Goal: Browse casually: Explore the website without a specific task or goal

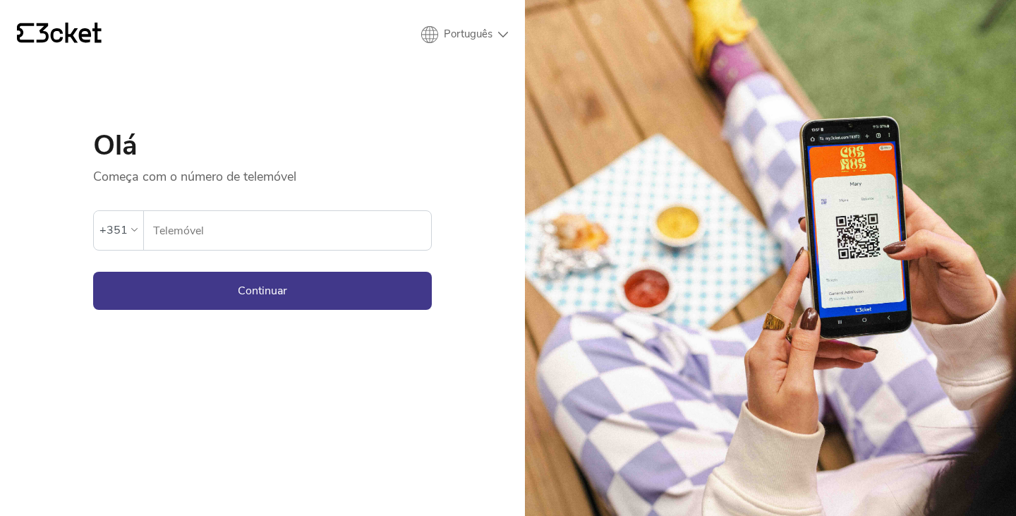
click at [328, 228] on input "Telemóvel" at bounding box center [291, 230] width 279 height 39
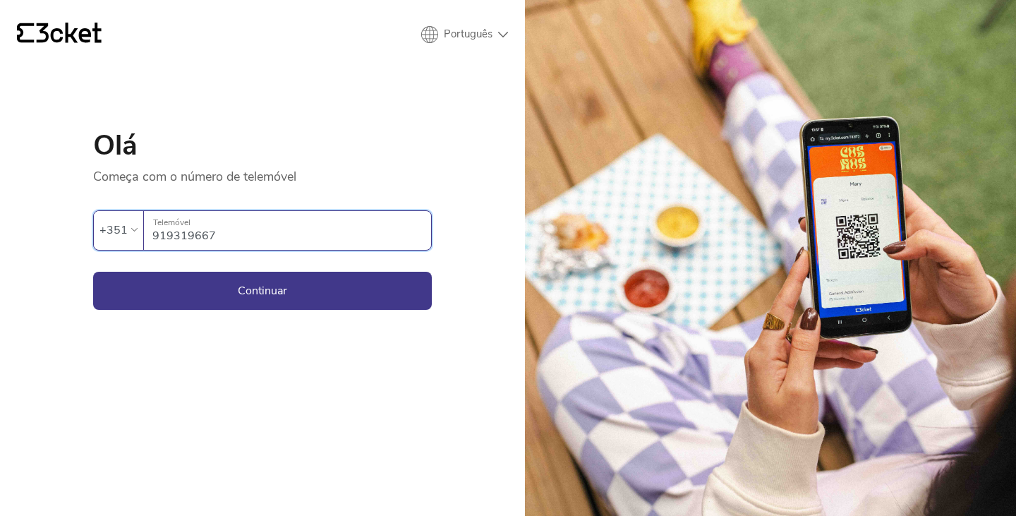
type input "919319667~"
click at [93, 272] on button "Continuar" at bounding box center [262, 291] width 339 height 38
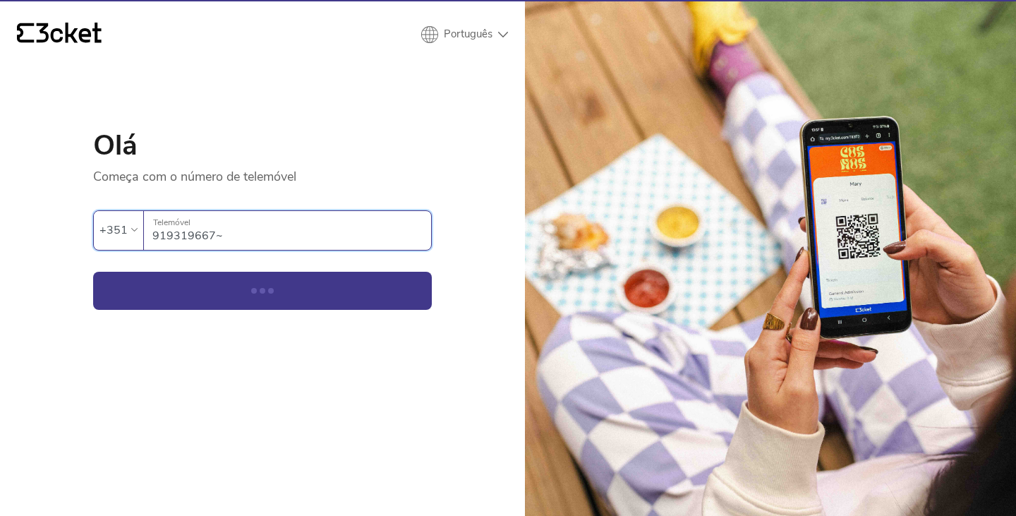
click at [279, 235] on input "919319667~" at bounding box center [291, 230] width 279 height 39
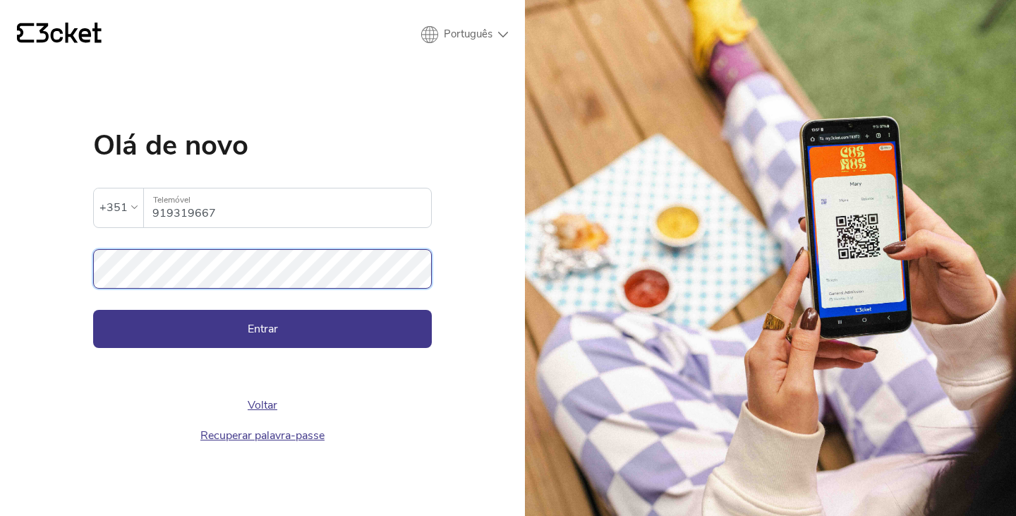
click at [93, 310] on button "Entrar" at bounding box center [262, 329] width 339 height 38
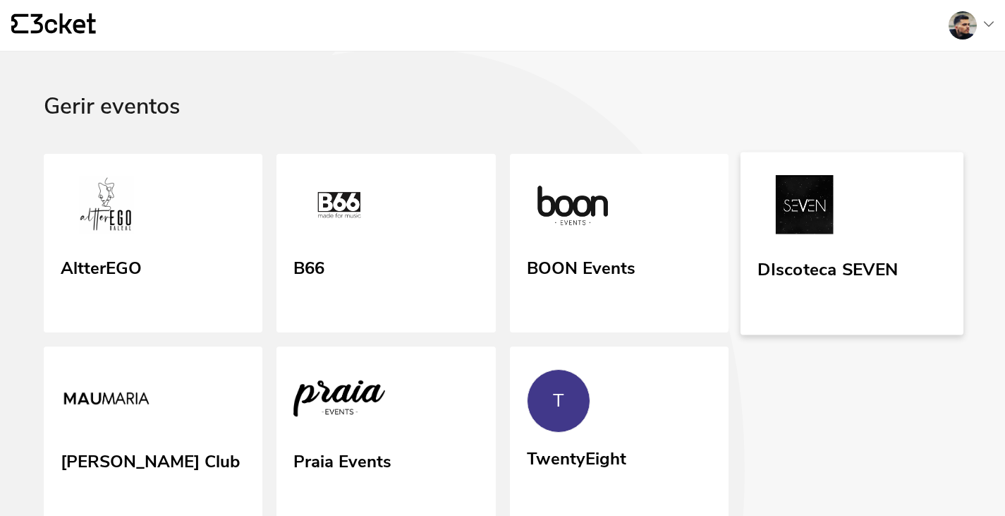
click at [815, 274] on div "DIscoteca SEVEN" at bounding box center [828, 266] width 140 height 25
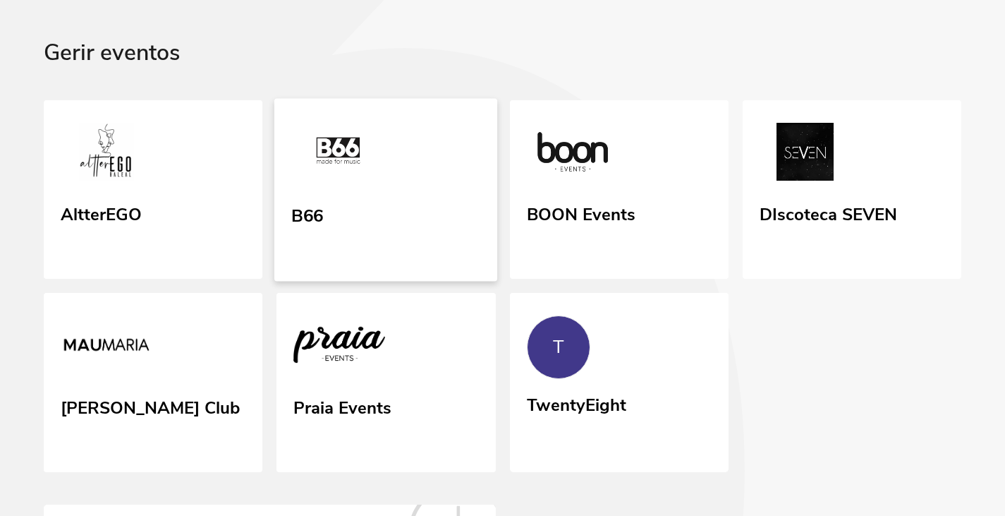
scroll to position [71, 0]
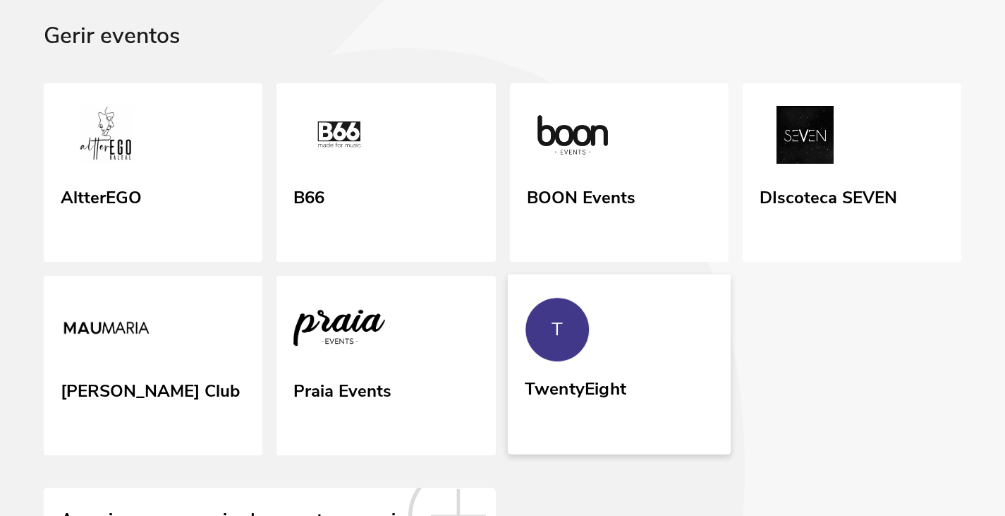
click at [578, 358] on link "T TwentyEight" at bounding box center [618, 364] width 223 height 180
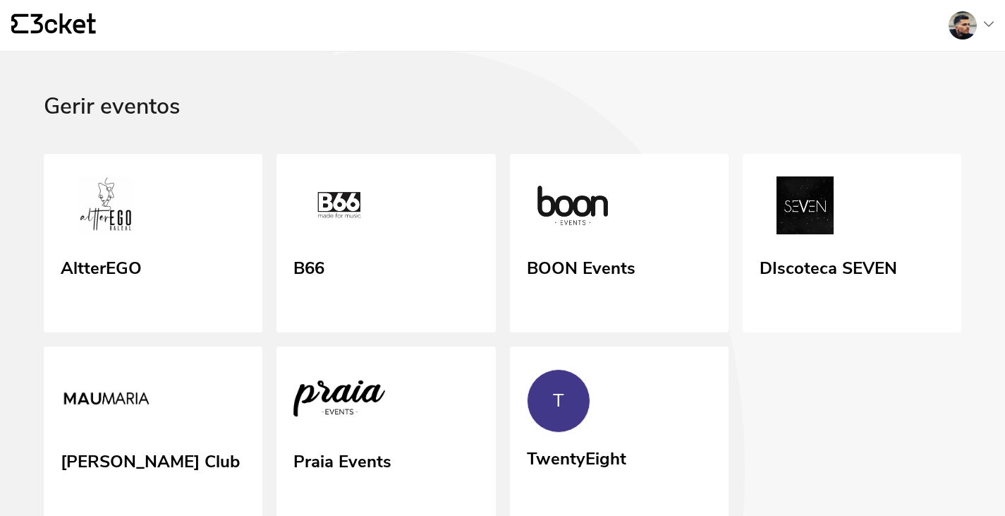
click at [603, 85] on icon at bounding box center [370, 329] width 750 height 698
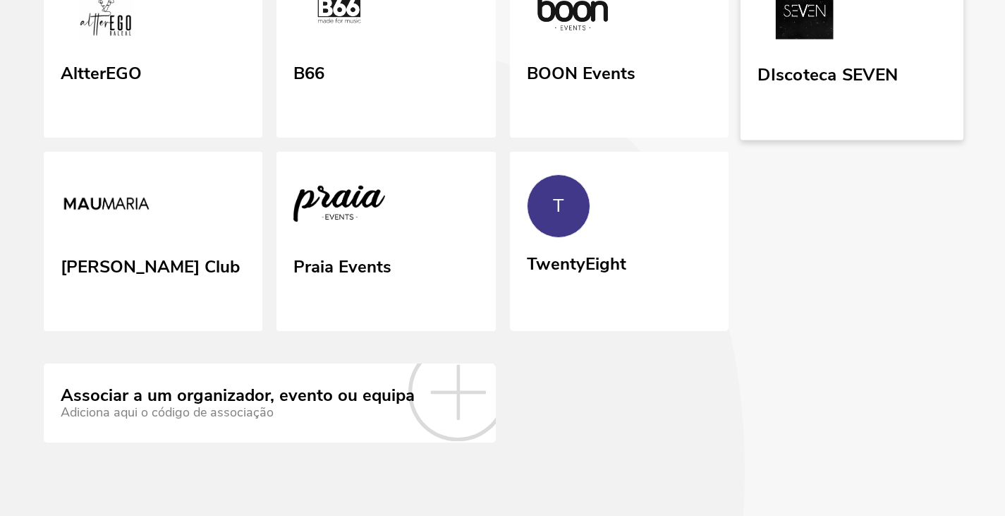
scroll to position [54, 0]
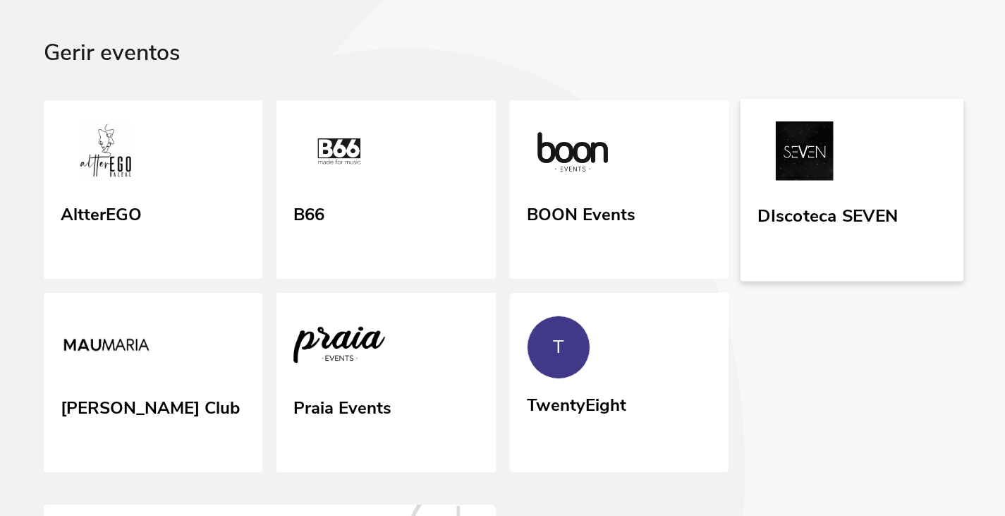
click at [789, 197] on link "DIscoteca SEVEN" at bounding box center [852, 189] width 223 height 183
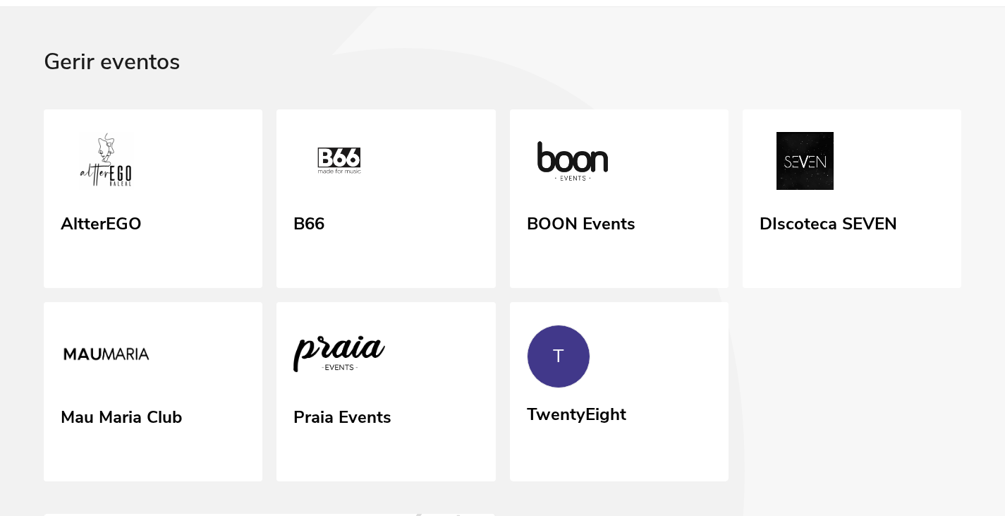
scroll to position [71, 0]
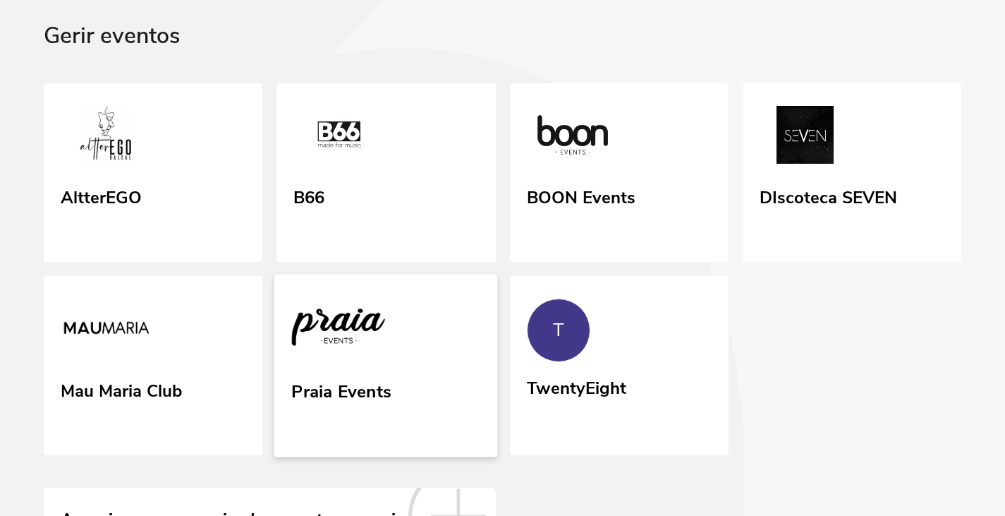
click at [409, 418] on link "Praia Events" at bounding box center [385, 365] width 223 height 183
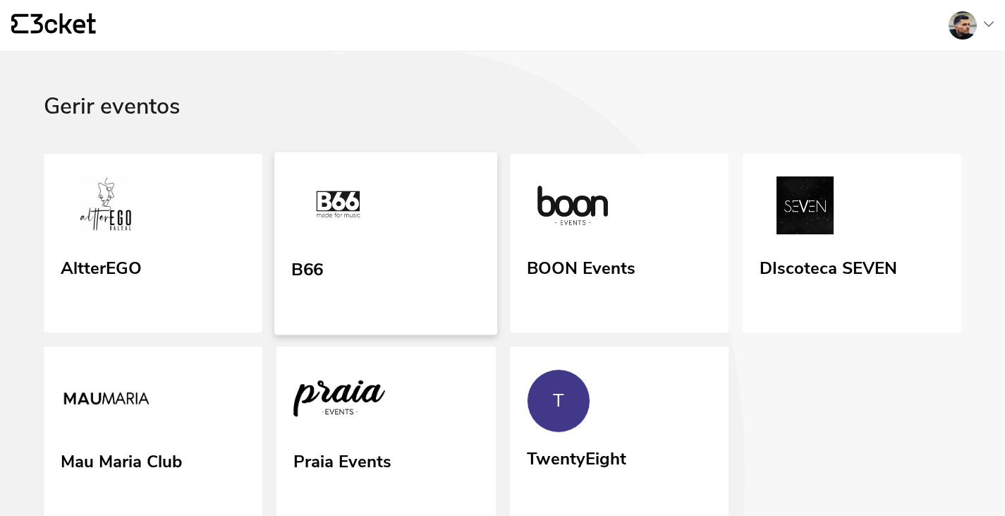
click at [332, 257] on link "B66" at bounding box center [385, 243] width 223 height 183
click at [128, 274] on div "AltterEGO" at bounding box center [100, 266] width 83 height 25
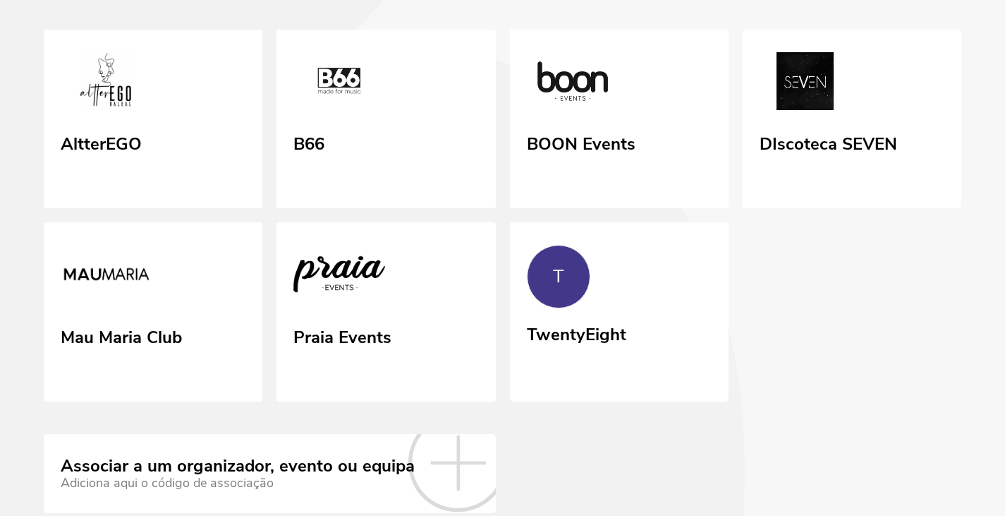
scroll to position [54, 0]
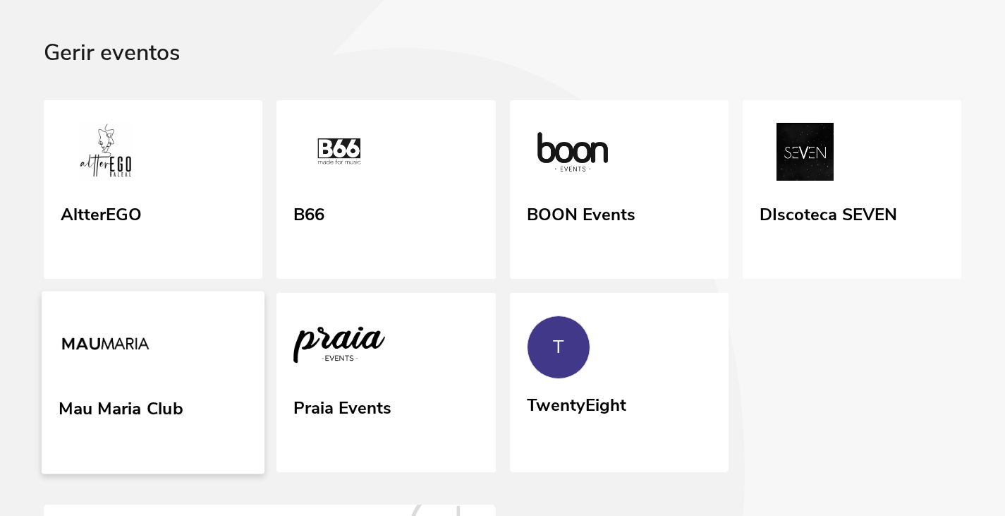
click at [132, 320] on img at bounding box center [106, 346] width 94 height 65
